Goal: Task Accomplishment & Management: Use online tool/utility

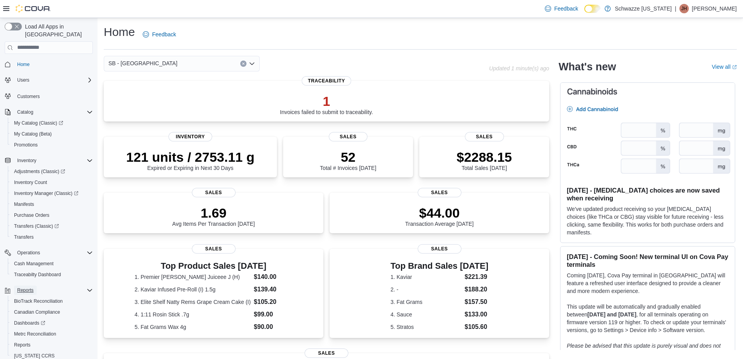
click at [23, 287] on span "Reports" at bounding box center [25, 290] width 16 height 6
click at [19, 287] on span "Reports" at bounding box center [25, 290] width 16 height 6
click at [17, 341] on span "Reports" at bounding box center [22, 344] width 16 height 6
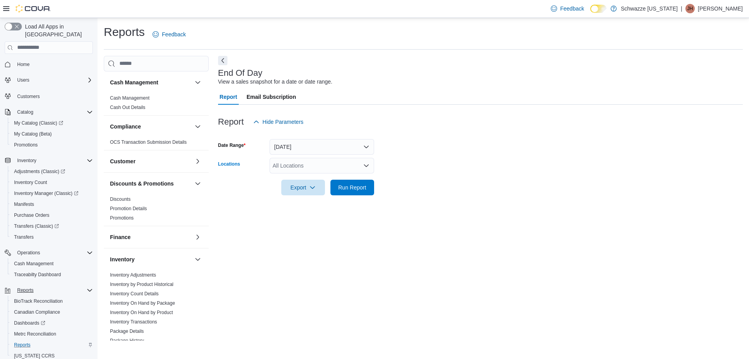
click at [299, 172] on div "All Locations" at bounding box center [322, 166] width 105 height 16
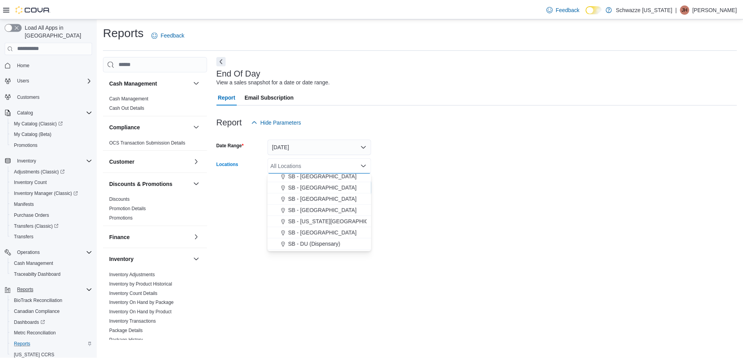
scroll to position [140, 0]
click at [300, 220] on span "SB - Commerce City" at bounding box center [324, 219] width 69 height 8
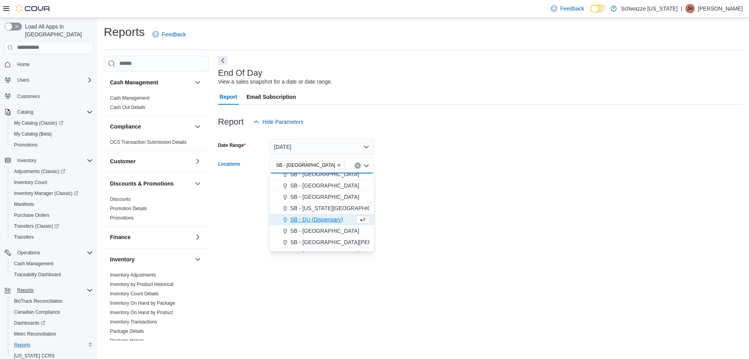
click at [449, 183] on form "Date Range Today Locations SB - Commerce City Combo box. Selected. SB - Commerc…" at bounding box center [480, 163] width 525 height 66
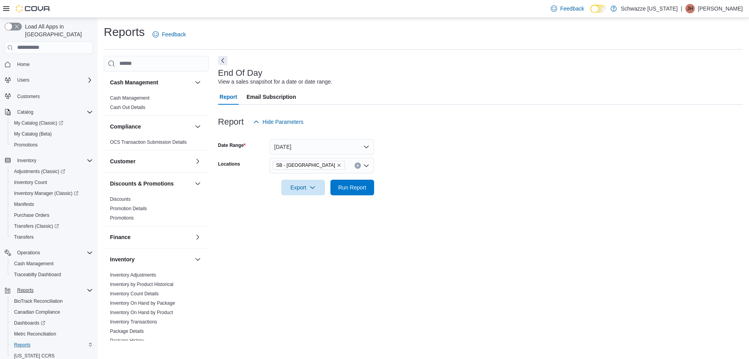
click at [375, 191] on form "Date Range Today Locations SB - Commerce City Export Run Report" at bounding box center [480, 163] width 525 height 66
click at [369, 191] on span "Run Report" at bounding box center [352, 187] width 34 height 16
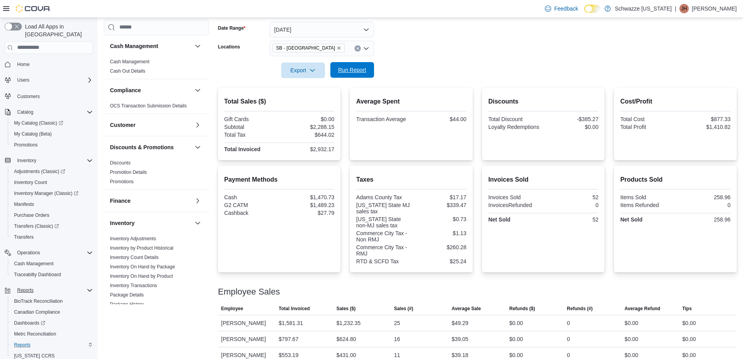
scroll to position [128, 0]
